Goal: Find contact information: Find contact information

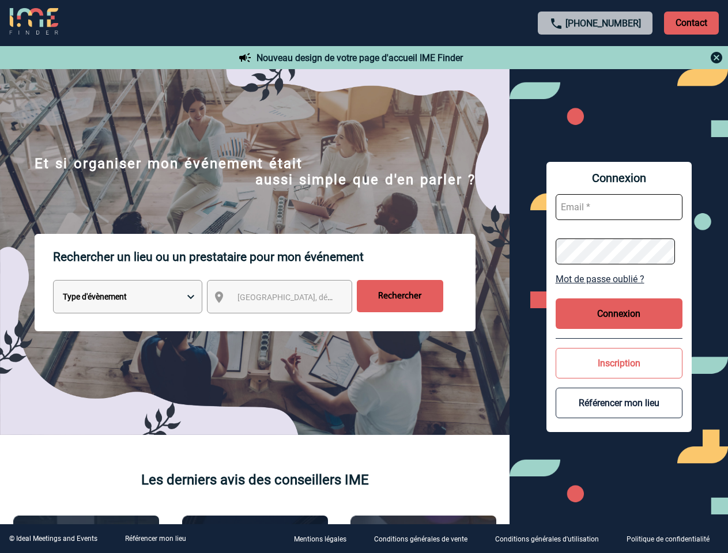
click at [364, 277] on p "Rechercher un lieu ou un prestataire pour mon événement" at bounding box center [264, 257] width 423 height 46
click at [691, 22] on p "Contact" at bounding box center [691, 23] width 55 height 23
click at [596, 58] on body "[PHONE_NUMBER] Contact Contact Nouveau design de votre page d'accueil IME Finde…" at bounding box center [364, 276] width 728 height 553
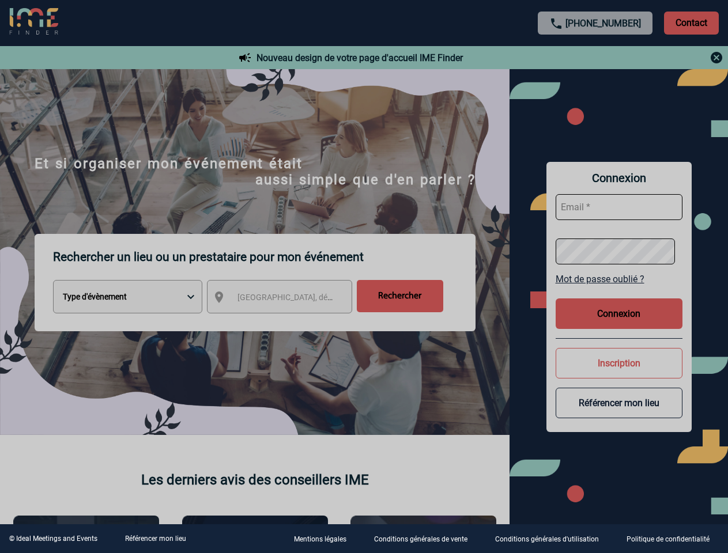
click at [290, 299] on div at bounding box center [364, 276] width 728 height 553
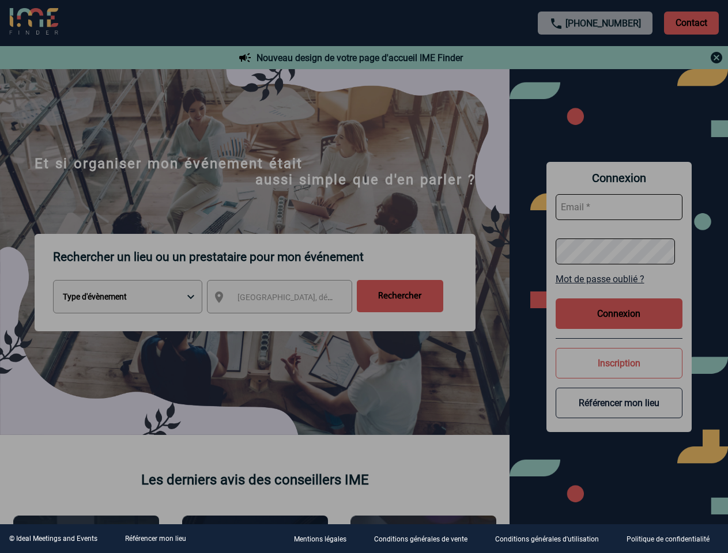
click at [619, 279] on div at bounding box center [364, 276] width 728 height 553
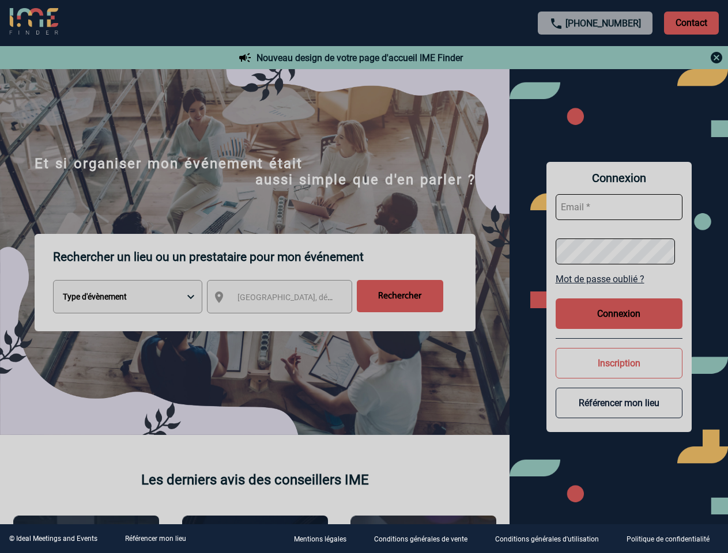
click at [619, 314] on div at bounding box center [364, 276] width 728 height 553
click at [619, 363] on button "Inscription" at bounding box center [619, 363] width 127 height 31
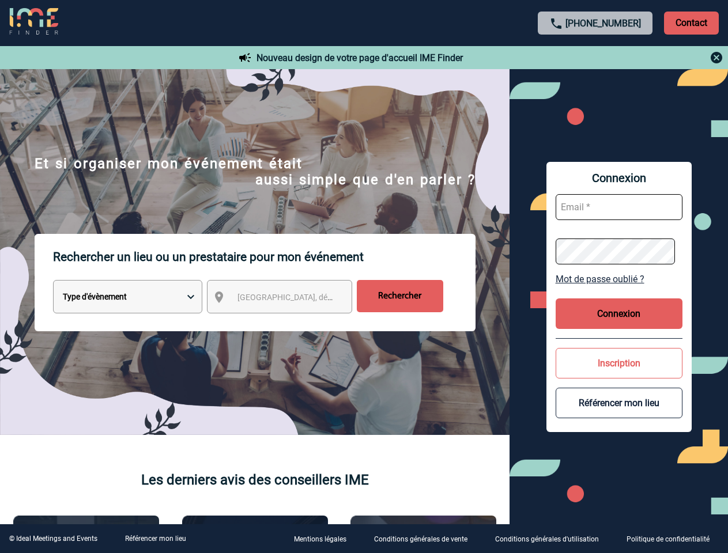
click at [619, 403] on button "Référencer mon lieu" at bounding box center [619, 403] width 127 height 31
click at [155, 539] on link "Référencer mon lieu" at bounding box center [155, 539] width 61 height 8
